Goal: Navigation & Orientation: Find specific page/section

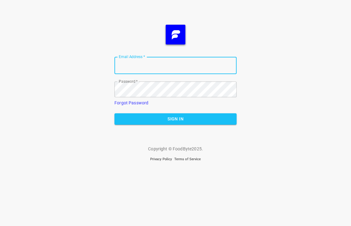
type input "[PERSON_NAME][EMAIL_ADDRESS][DOMAIN_NAME]"
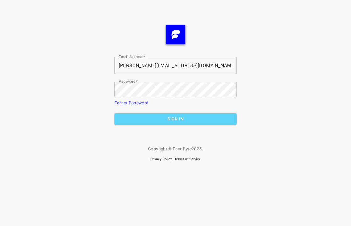
click at [167, 116] on span "Sign In" at bounding box center [175, 119] width 112 height 8
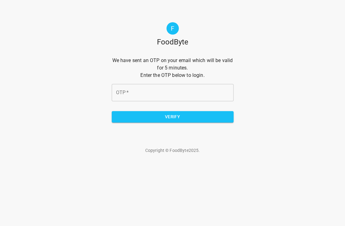
click at [147, 84] on input "OTP   *" at bounding box center [173, 92] width 122 height 17
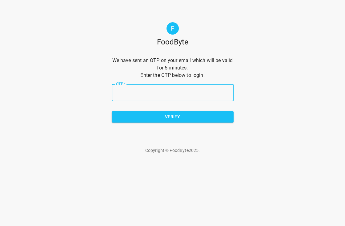
paste input "d52def"
type input "d52def"
click at [189, 113] on span "Verify" at bounding box center [173, 117] width 112 height 8
